Goal: Task Accomplishment & Management: Manage account settings

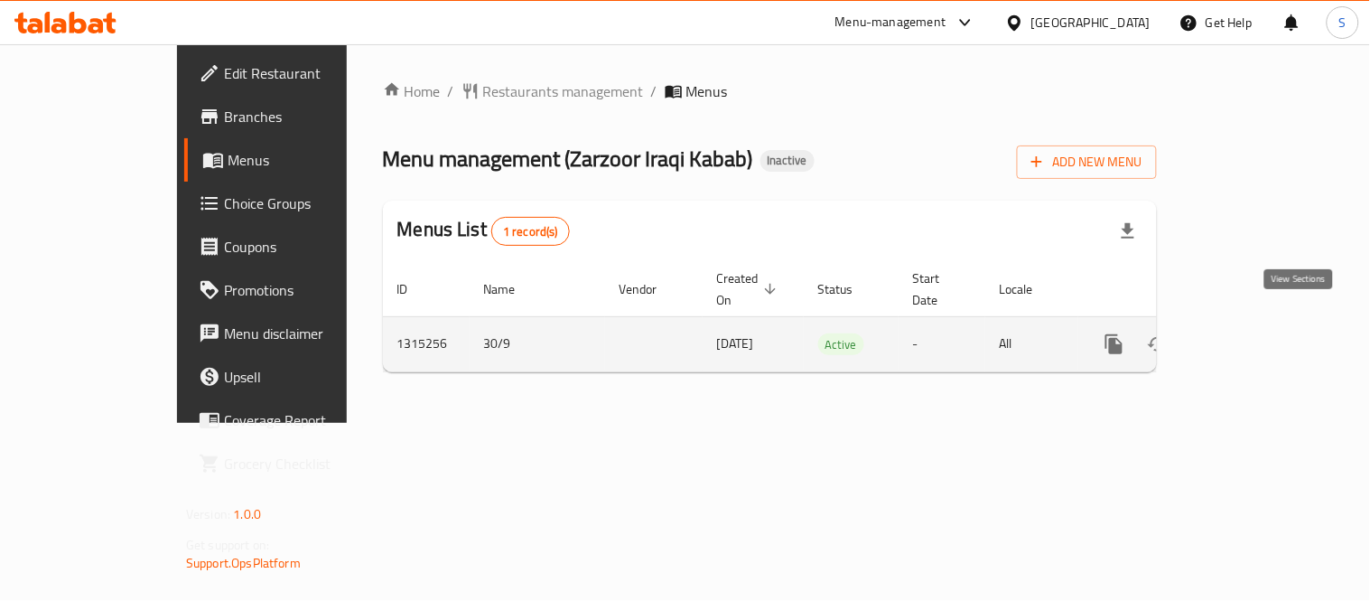
click at [1266, 330] on link "enhanced table" at bounding box center [1244, 343] width 43 height 43
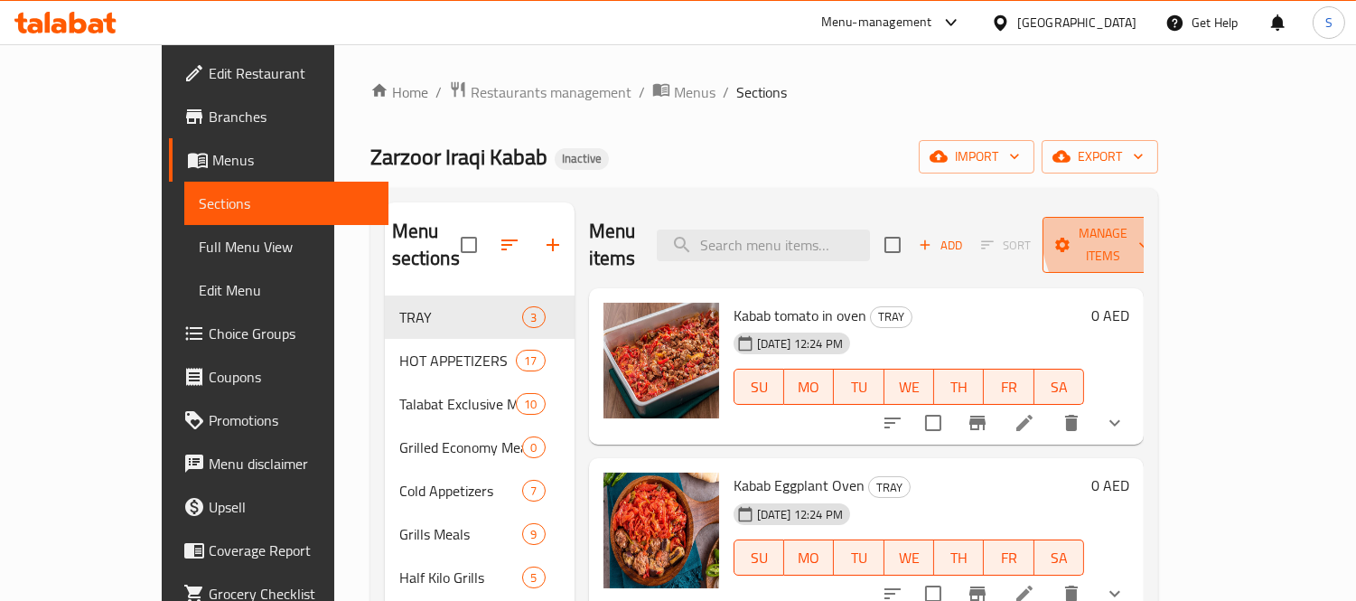
click at [1149, 222] on span "Manage items" at bounding box center [1103, 244] width 92 height 45
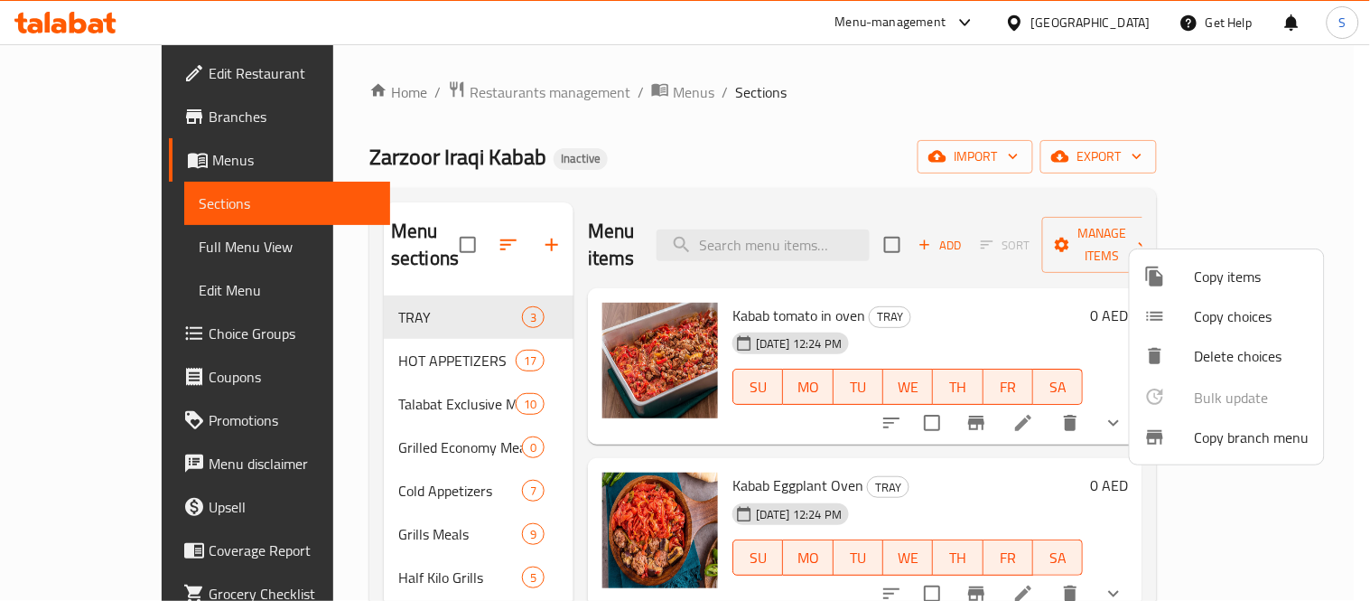
click at [1265, 428] on span "Copy branch menu" at bounding box center [1252, 437] width 115 height 22
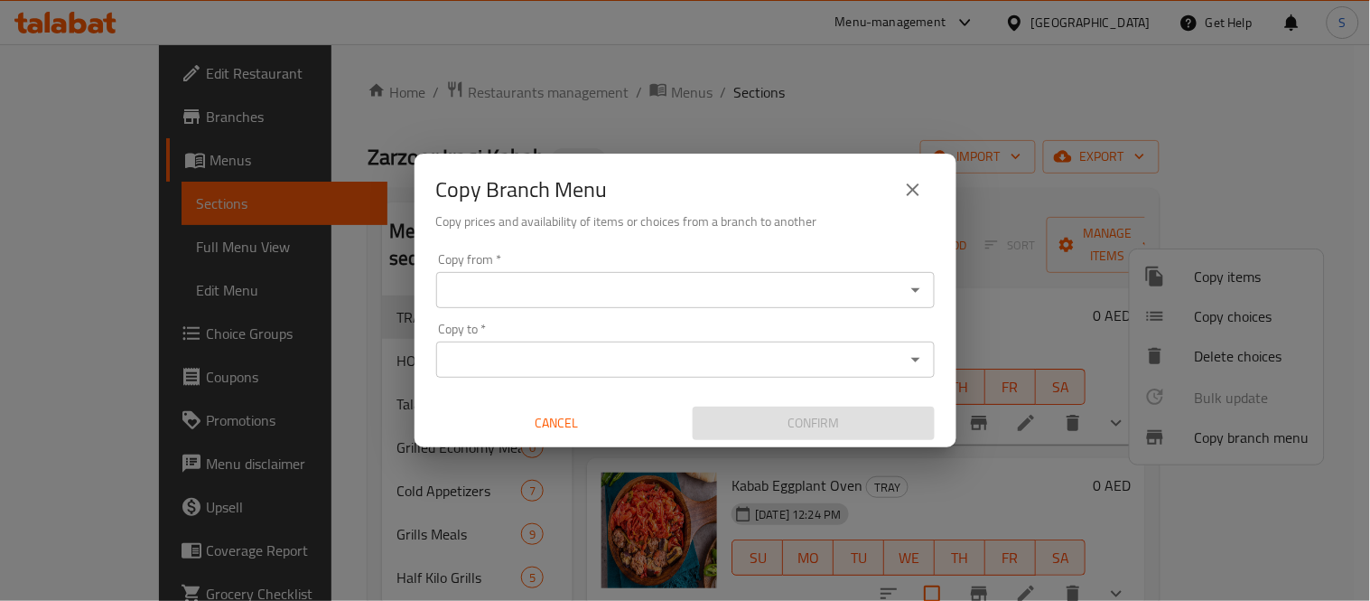
click at [814, 292] on input "Copy from   *" at bounding box center [671, 289] width 458 height 25
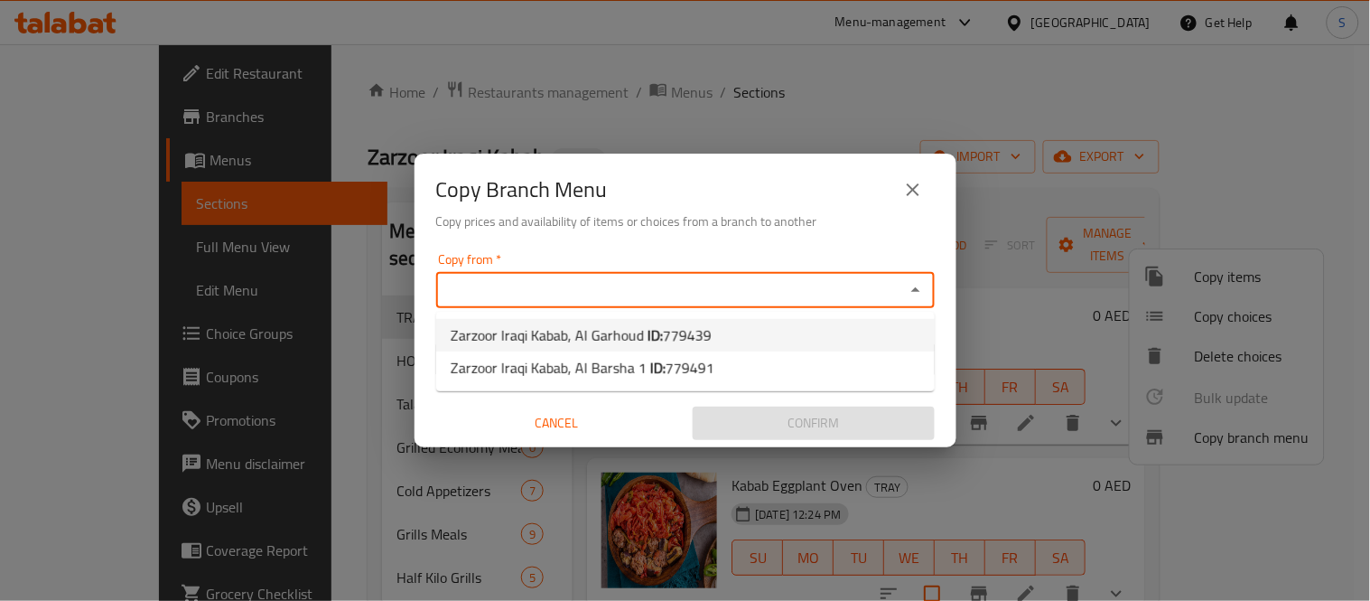
click at [778, 330] on li "Zarzoor Iraqi Kabab, Al Garhoud ID: 779439" at bounding box center [685, 335] width 499 height 33
type input "Zarzoor Iraqi Kabab, Al Garhoud"
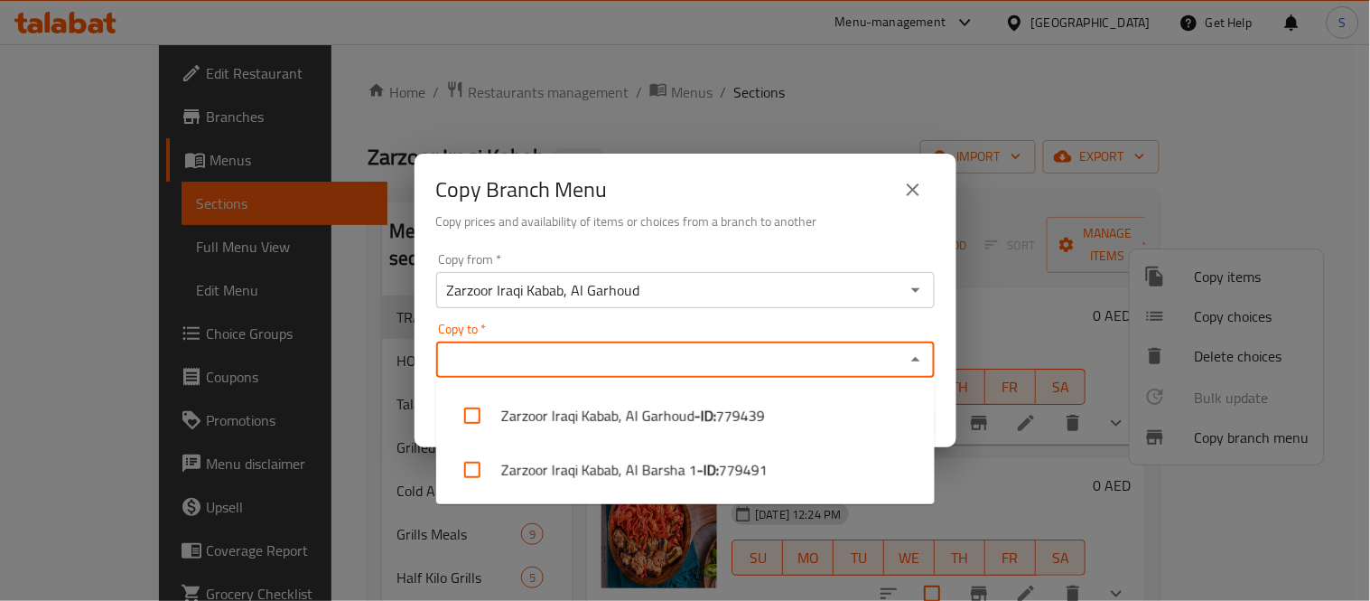
click at [779, 359] on input "Copy to   *" at bounding box center [671, 359] width 458 height 25
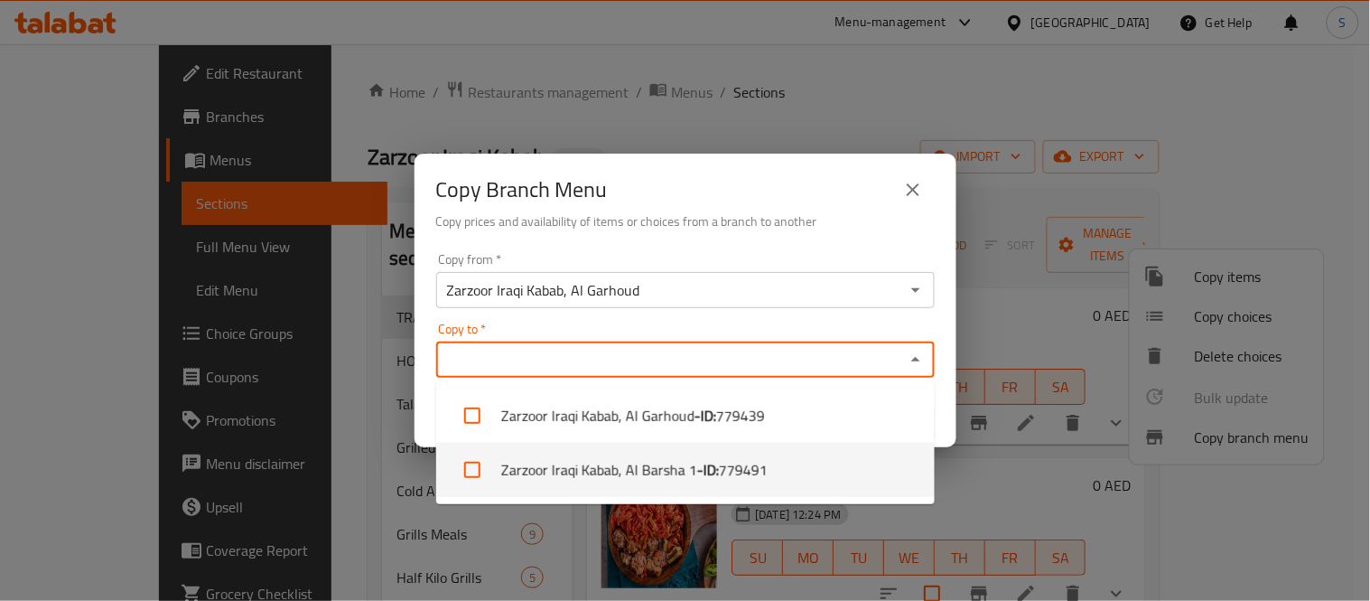
click at [795, 473] on li "Zarzoor Iraqi Kabab, Al Barsha 1 - ID: 779491" at bounding box center [685, 470] width 499 height 54
checkbox input "true"
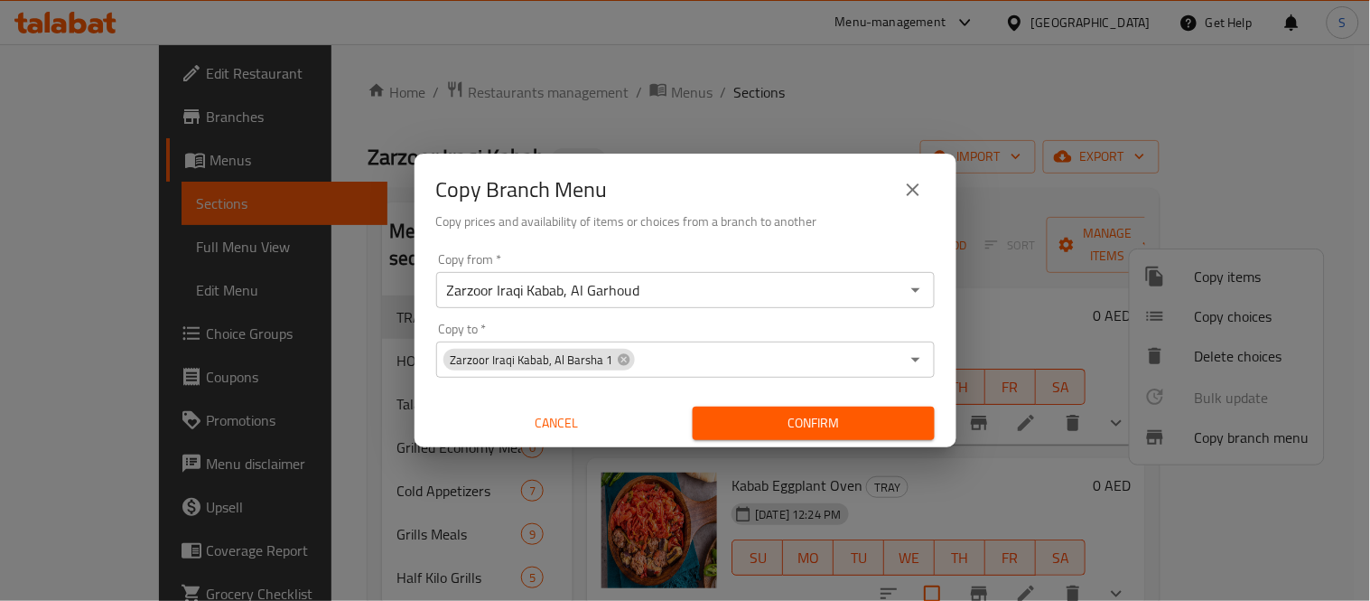
drag, startPoint x: 854, startPoint y: 174, endPoint x: 860, endPoint y: 255, distance: 80.6
click at [854, 173] on div "Copy Branch Menu" at bounding box center [685, 189] width 499 height 43
click at [865, 428] on span "Confirm" at bounding box center [813, 423] width 213 height 23
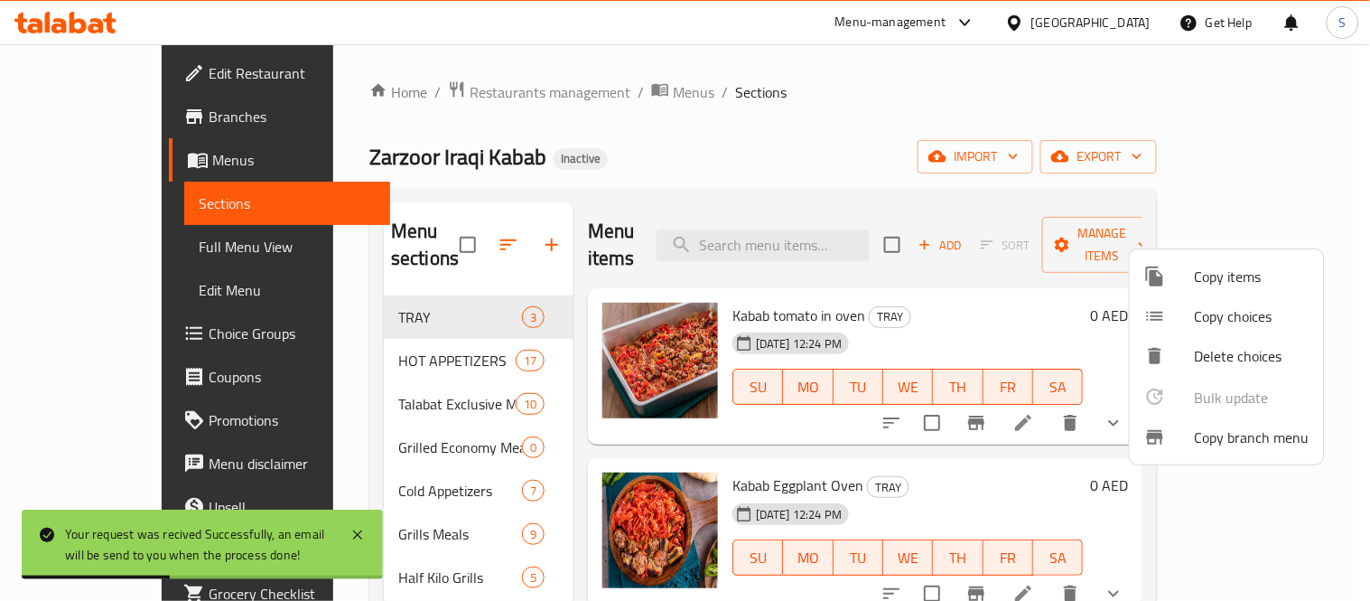
click at [1271, 179] on div at bounding box center [685, 300] width 1370 height 601
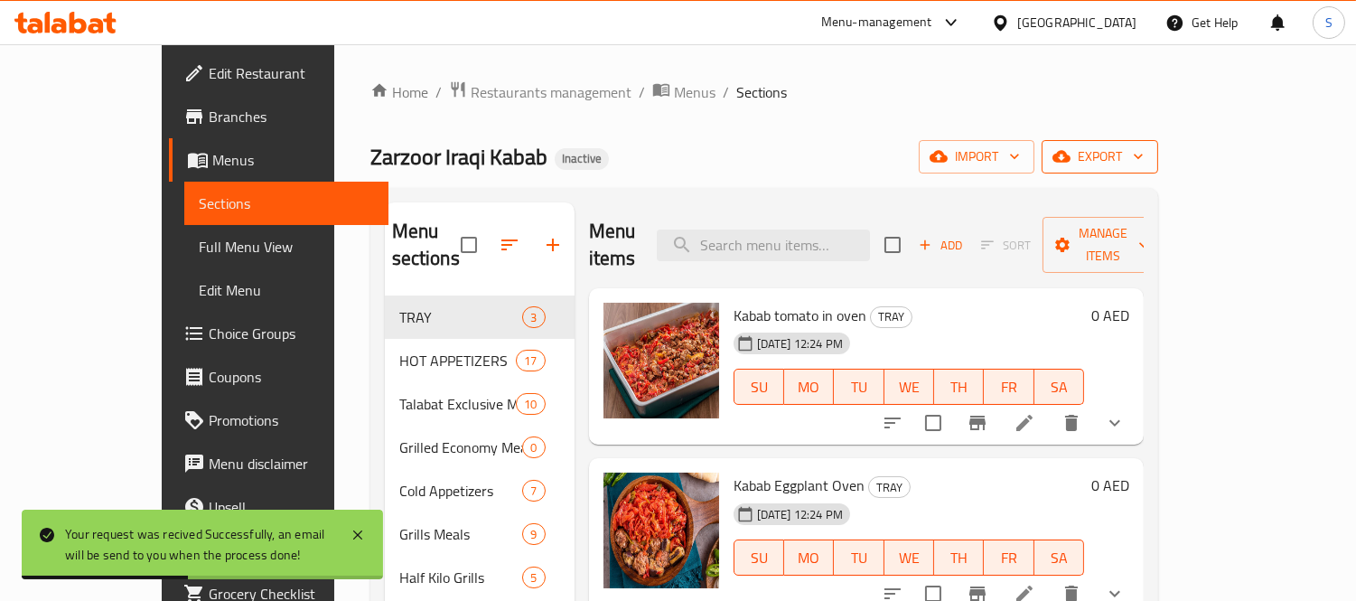
click at [1144, 158] on span "export" at bounding box center [1100, 156] width 88 height 23
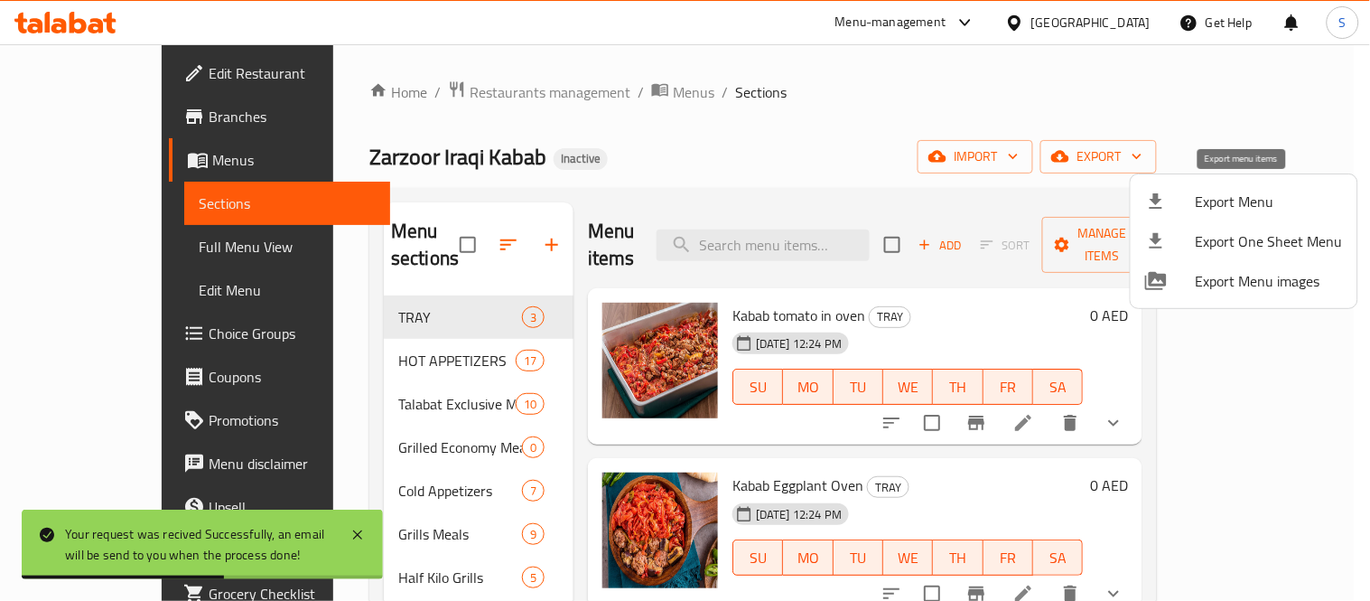
click at [1210, 215] on li "Export Menu" at bounding box center [1244, 202] width 227 height 40
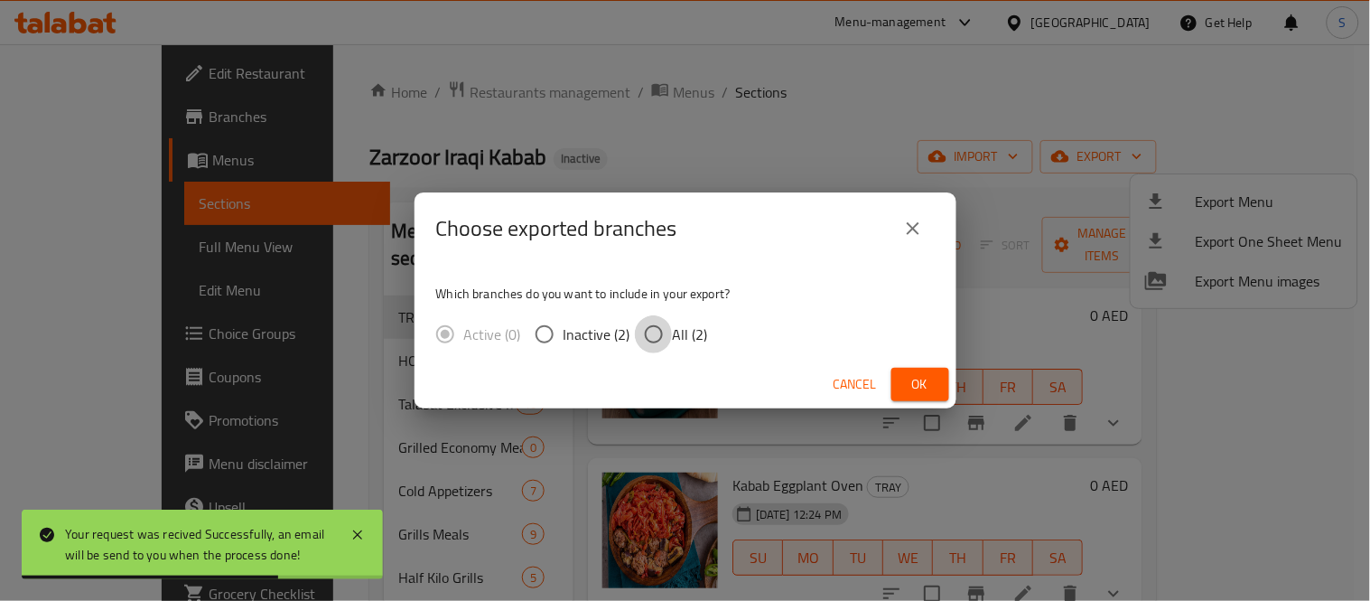
click at [670, 325] on input "All (2)" at bounding box center [654, 334] width 38 height 38
radio input "true"
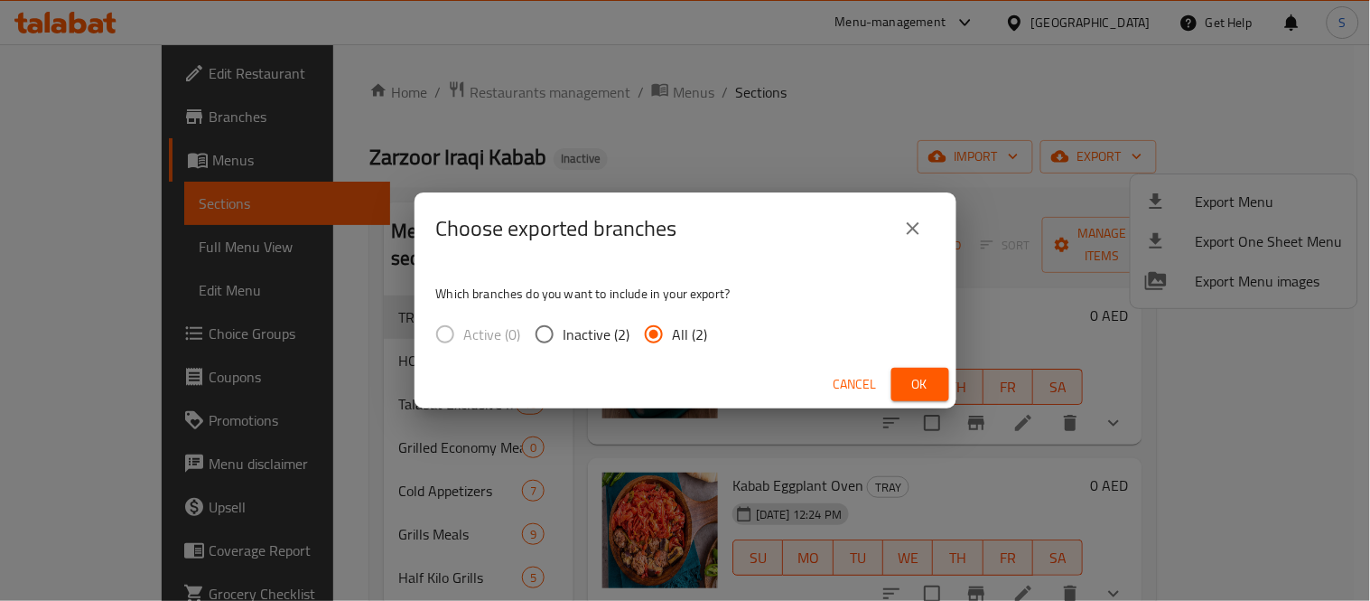
click at [912, 361] on div "Cancel Ok" at bounding box center [686, 384] width 542 height 48
click at [916, 368] on button "Ok" at bounding box center [921, 384] width 58 height 33
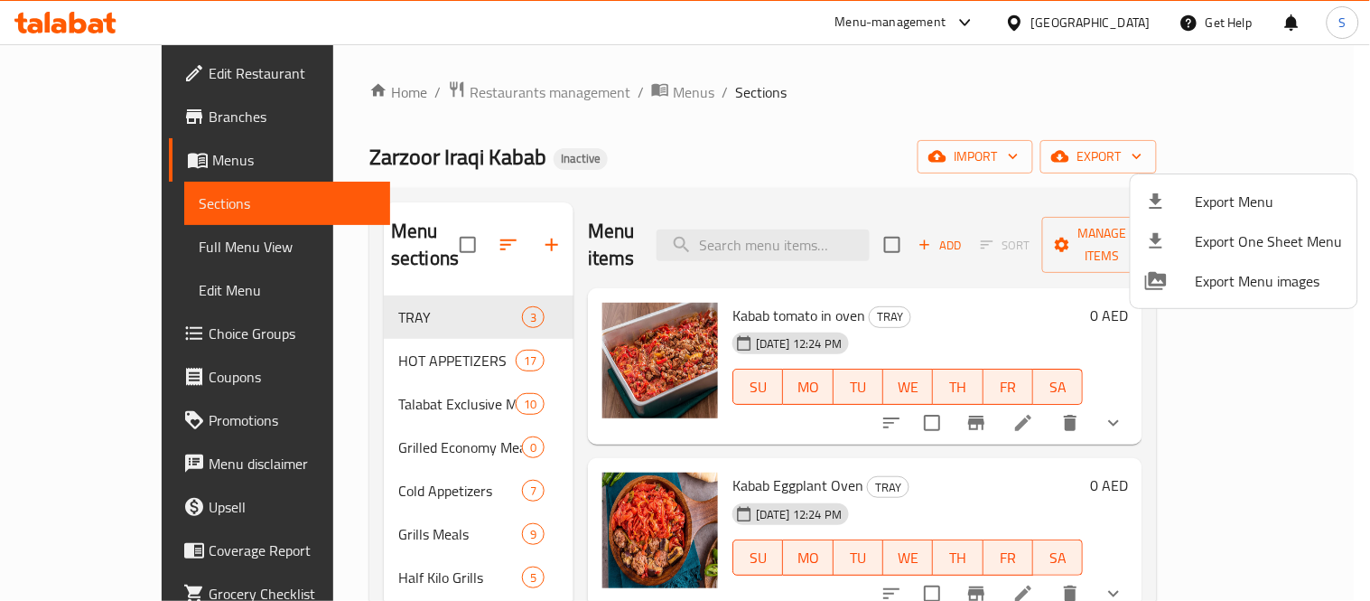
click at [833, 96] on div at bounding box center [685, 300] width 1370 height 601
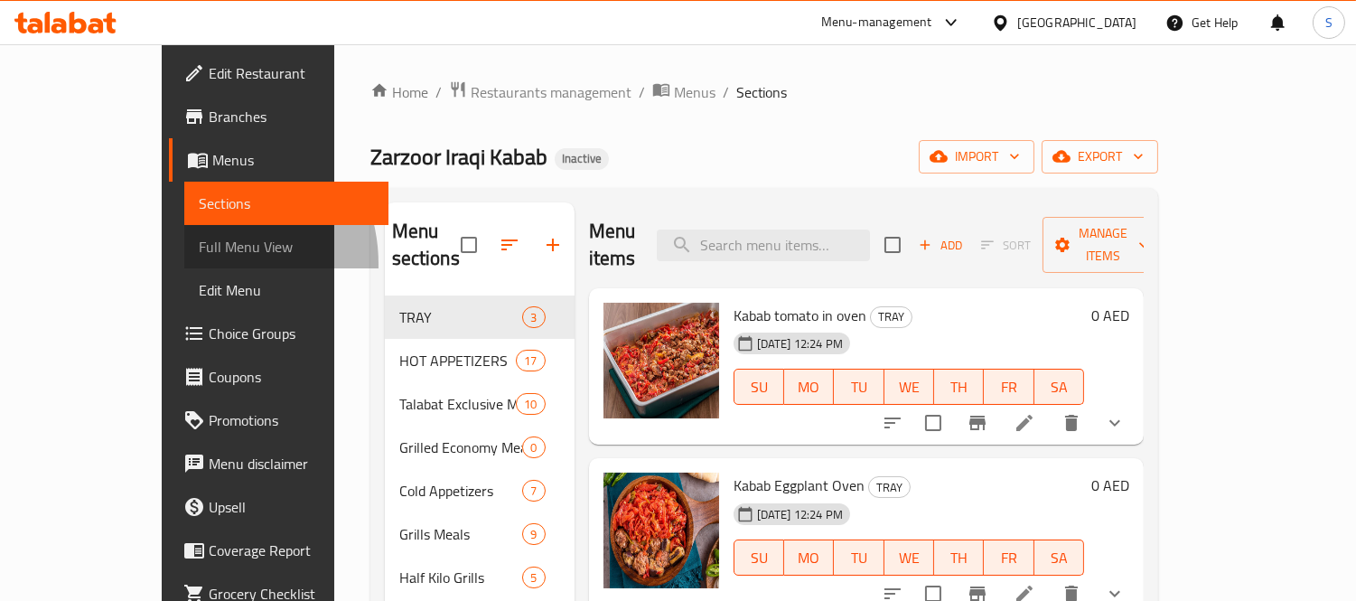
click at [184, 264] on link "Full Menu View" at bounding box center [286, 246] width 204 height 43
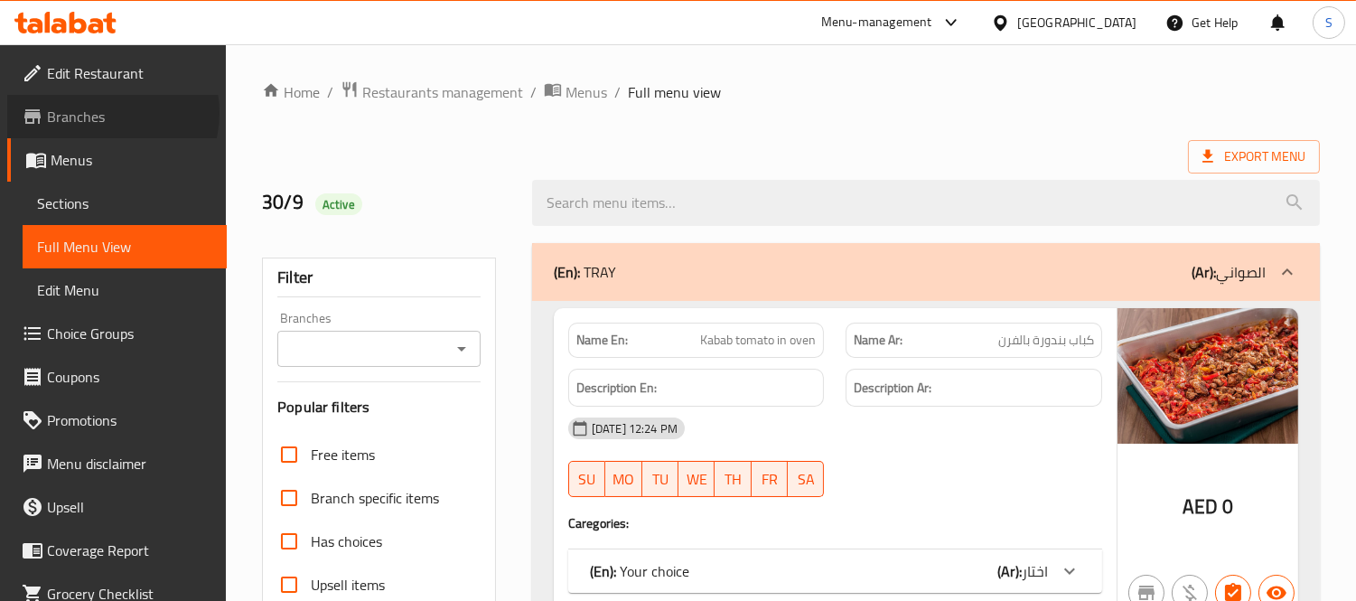
click at [112, 113] on span "Branches" at bounding box center [129, 117] width 165 height 22
